Goal: Check status

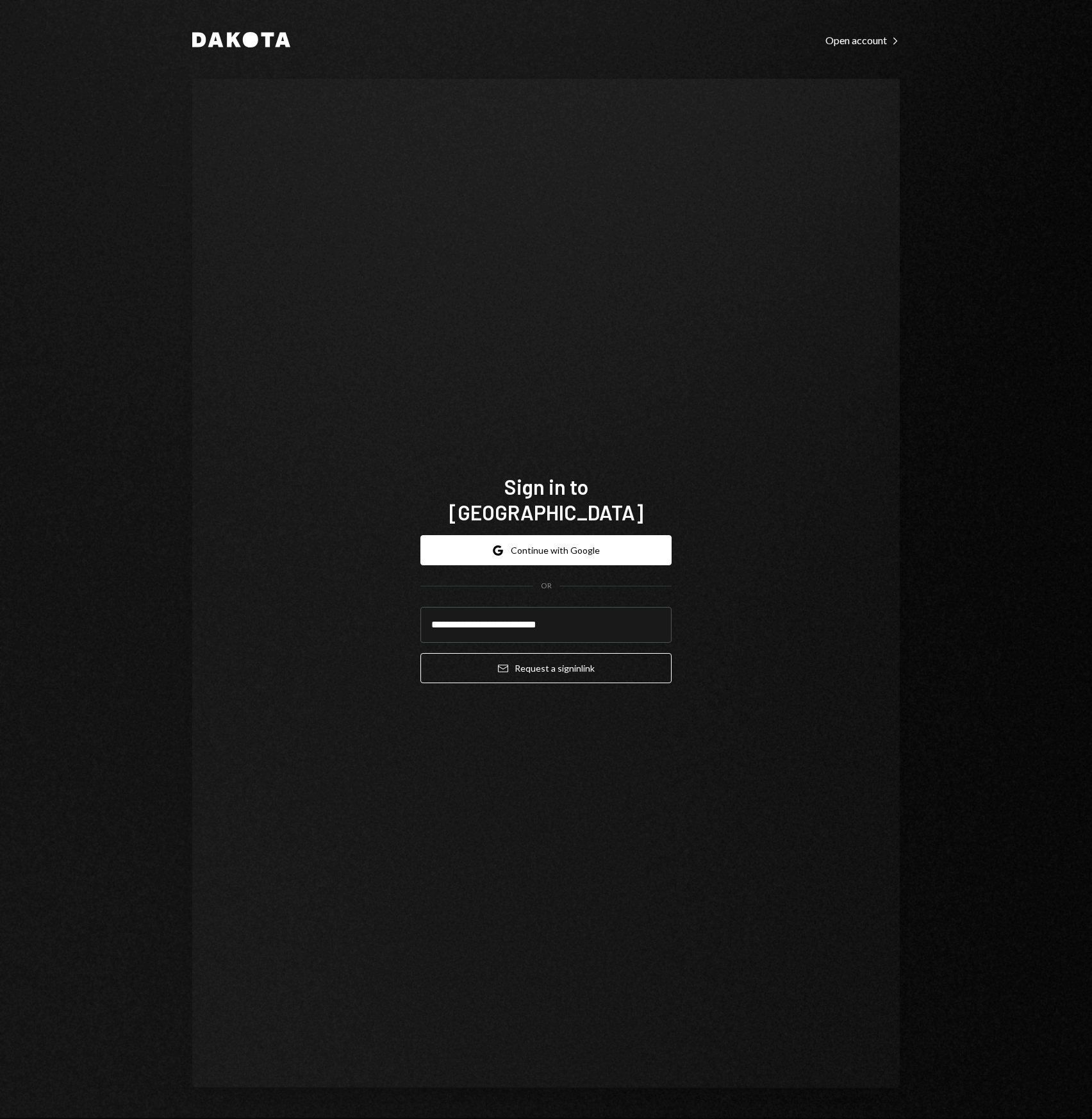
type input "**********"
click at [420, 653] on button "Email Request a sign in link" at bounding box center [546, 667] width 251 height 30
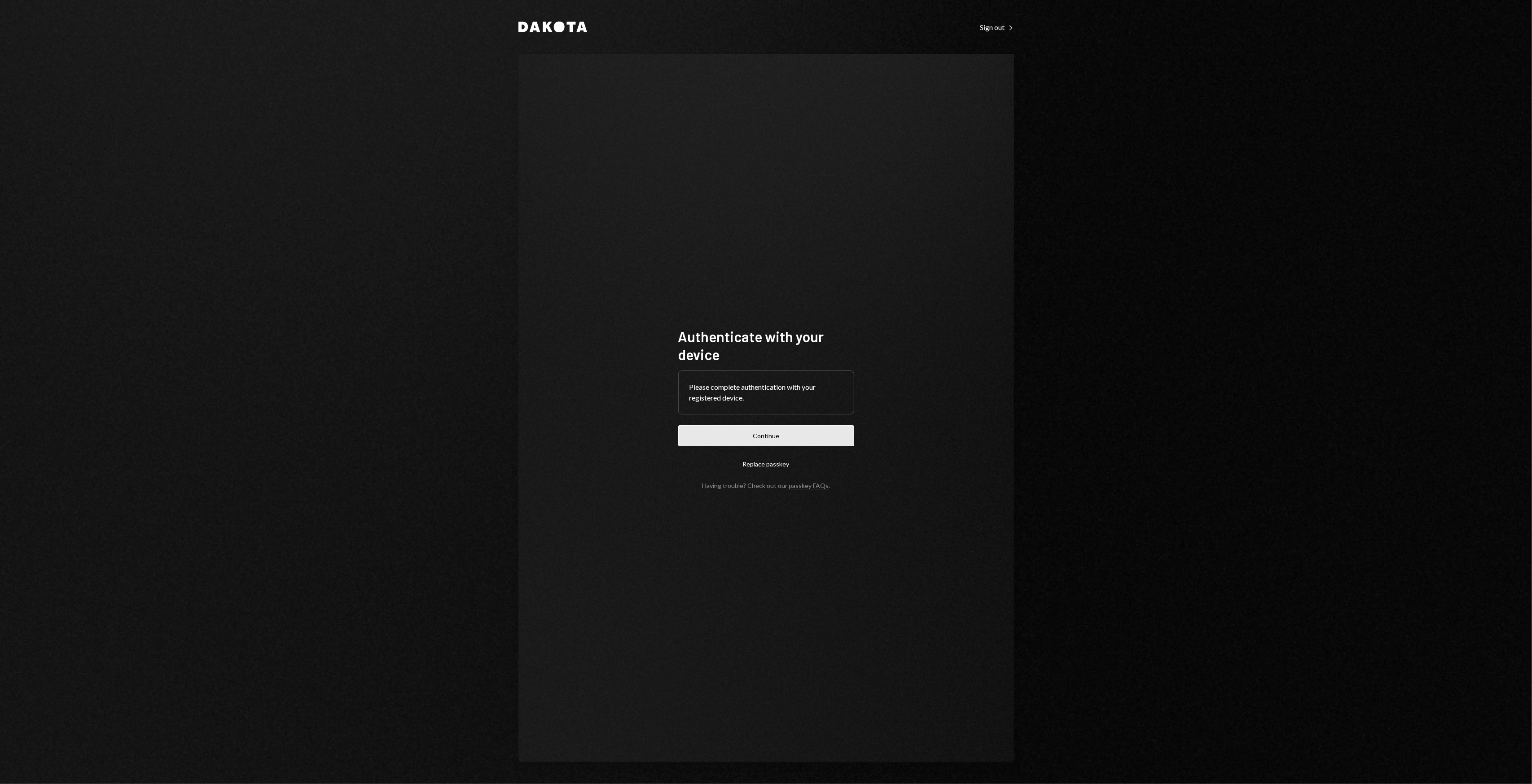
click at [774, 431] on button "Continue" at bounding box center [766, 436] width 176 height 21
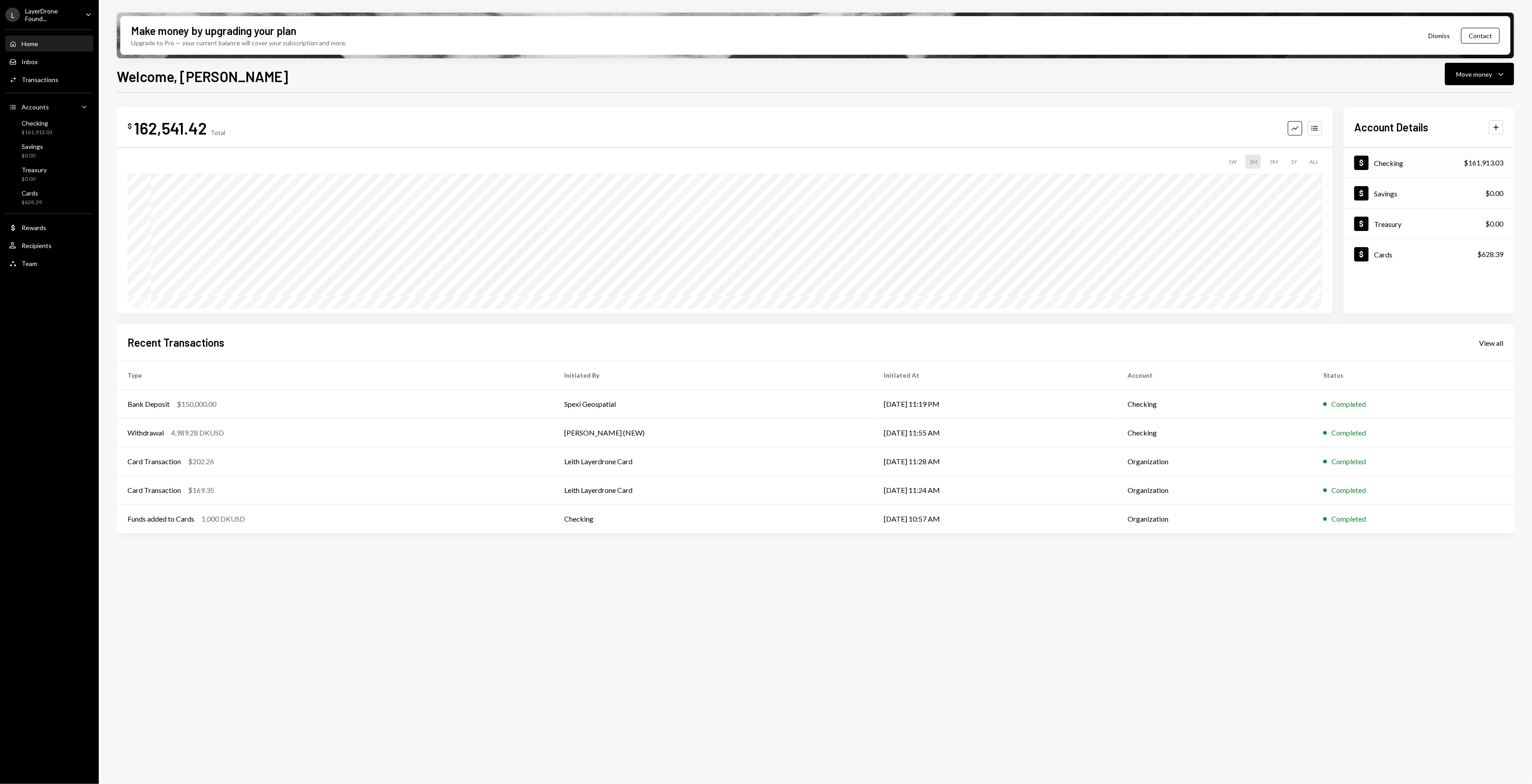
click at [1418, 158] on div "Dollar Checking $161,913.03" at bounding box center [1429, 163] width 171 height 29
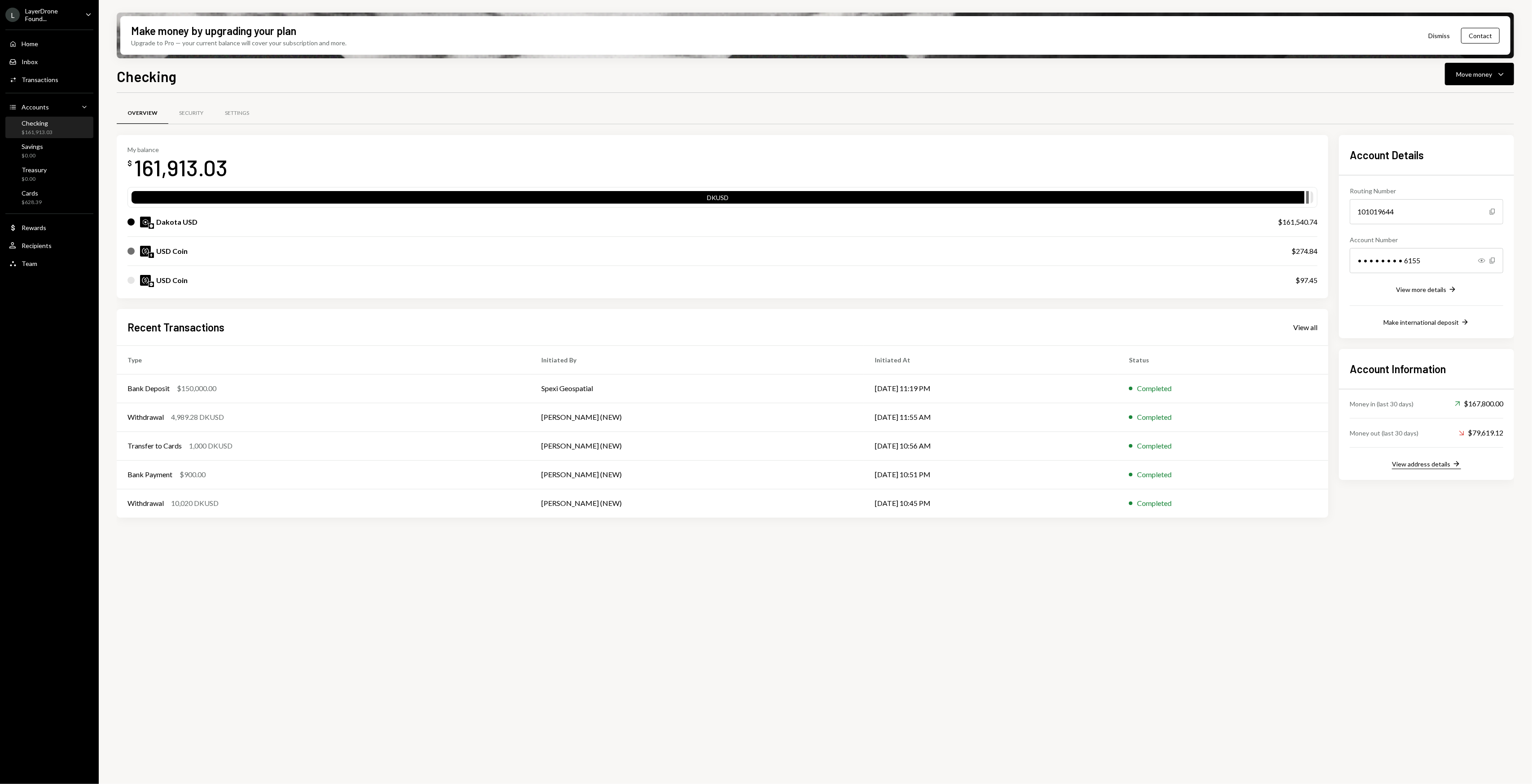
click at [1440, 465] on div "View address details" at bounding box center [1421, 464] width 58 height 8
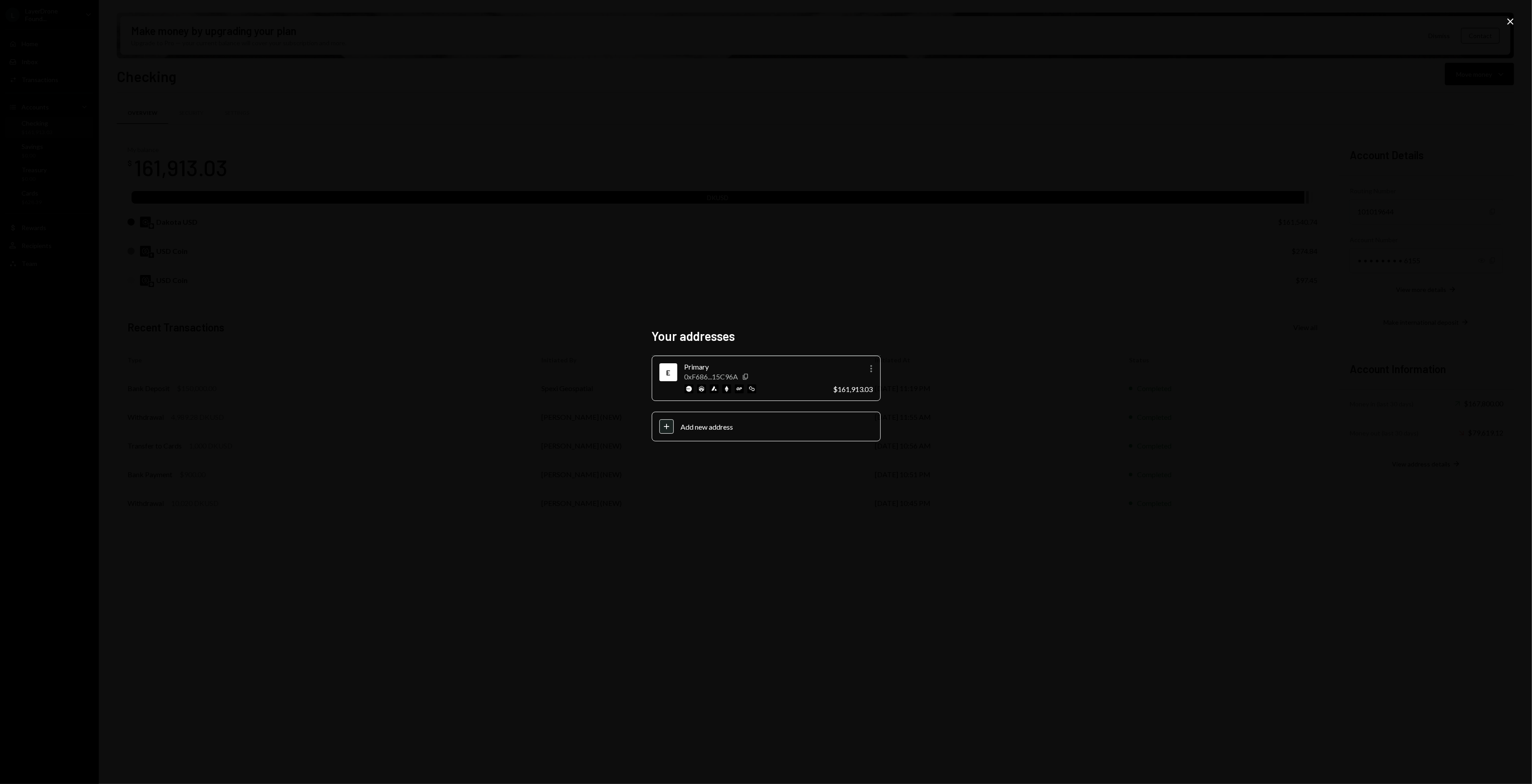
click at [1197, 321] on div "Your addresses E Primary 0xF686...15C96A Copy More $161,913.03 Plus Add new add…" at bounding box center [766, 392] width 1532 height 784
click at [1516, 23] on div "Your addresses E Primary 0xF686...15C96A Copy More $161,913.03 Plus Add new add…" at bounding box center [766, 392] width 1532 height 784
drag, startPoint x: 550, startPoint y: 257, endPoint x: 541, endPoint y: 256, distance: 9.1
drag, startPoint x: 541, startPoint y: 256, endPoint x: 455, endPoint y: 250, distance: 86.2
click at [455, 250] on div "Your addresses E Primary 0xF686...15C96A Copy More $161,913.03 Plus Add new add…" at bounding box center [766, 392] width 1532 height 784
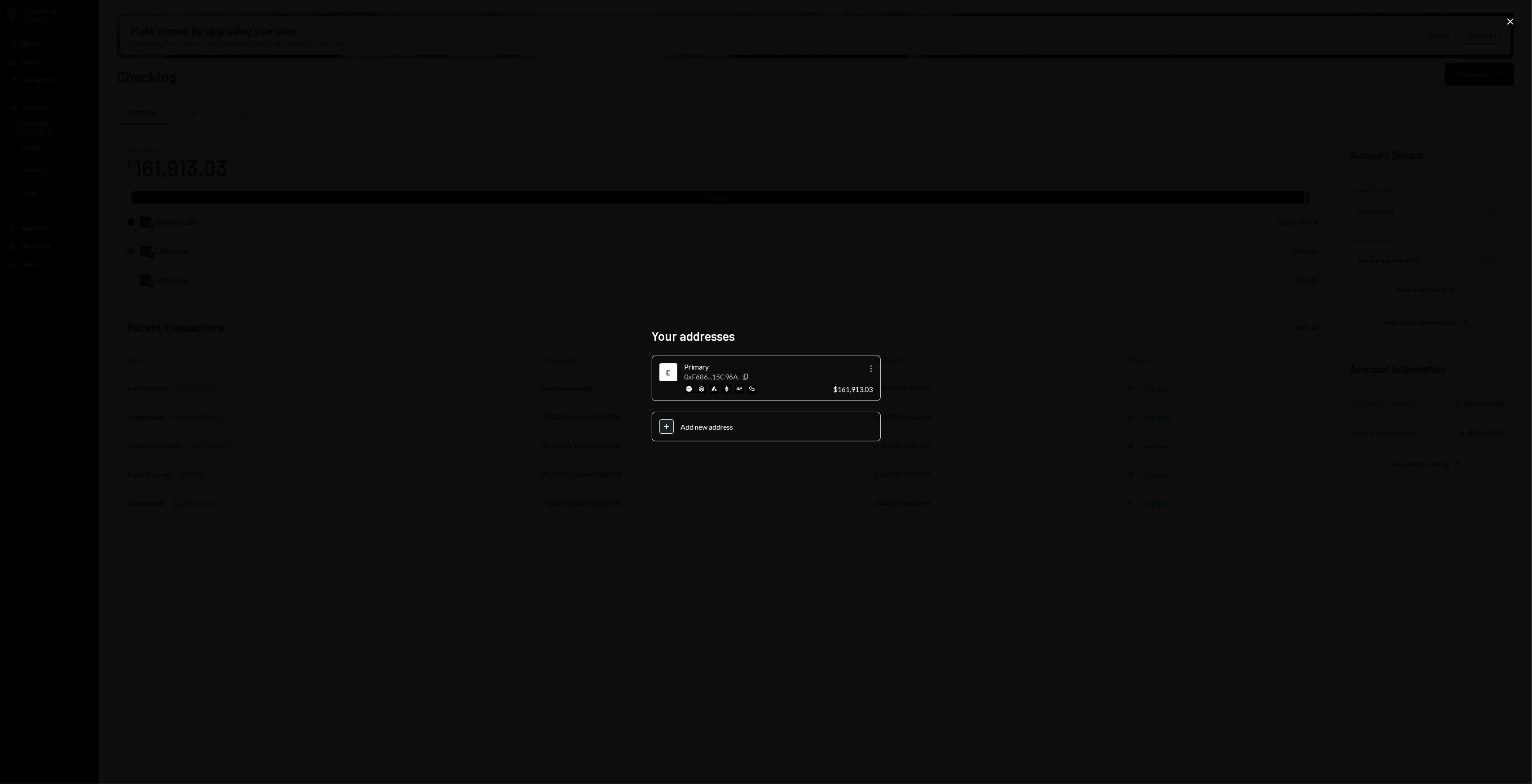
click at [1509, 17] on icon "Close" at bounding box center [1511, 21] width 11 height 11
